Goal: Obtain resource: Obtain resource

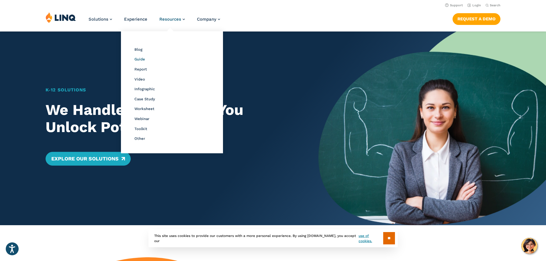
click at [137, 59] on span "Guide" at bounding box center [139, 59] width 11 height 4
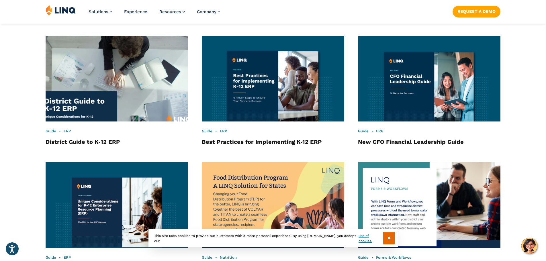
scroll to position [907, 0]
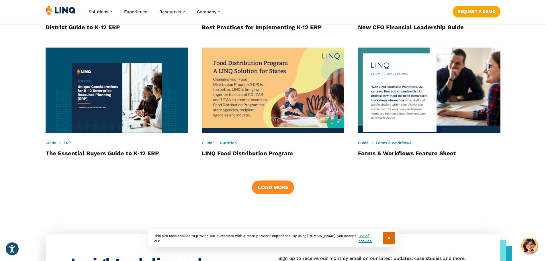
click at [272, 191] on button "Load More" at bounding box center [273, 188] width 42 height 14
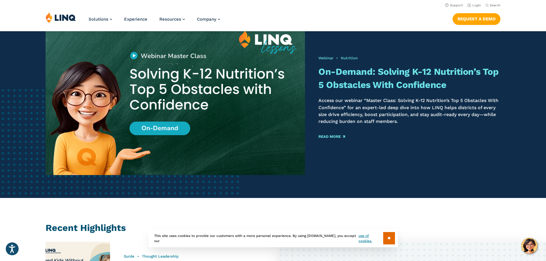
scroll to position [0, 0]
